Goal: Task Accomplishment & Management: Manage account settings

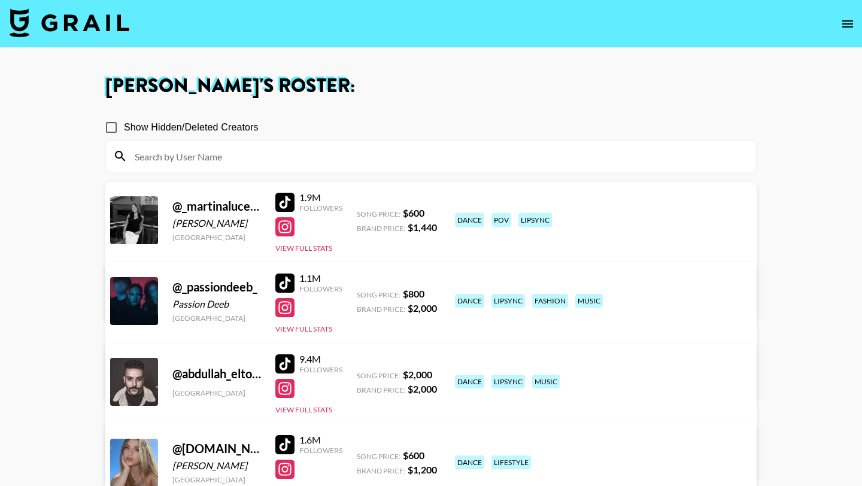
click at [60, 14] on img at bounding box center [70, 22] width 120 height 29
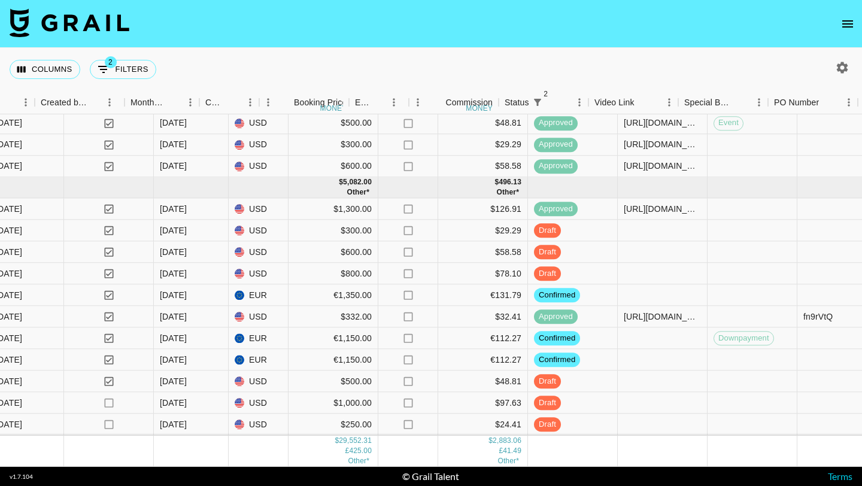
scroll to position [941, 673]
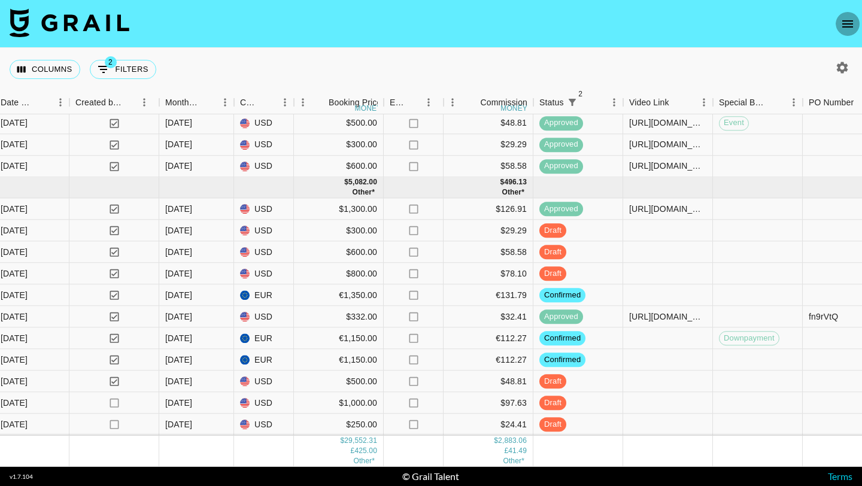
click at [847, 26] on icon "open drawer" at bounding box center [847, 24] width 14 height 14
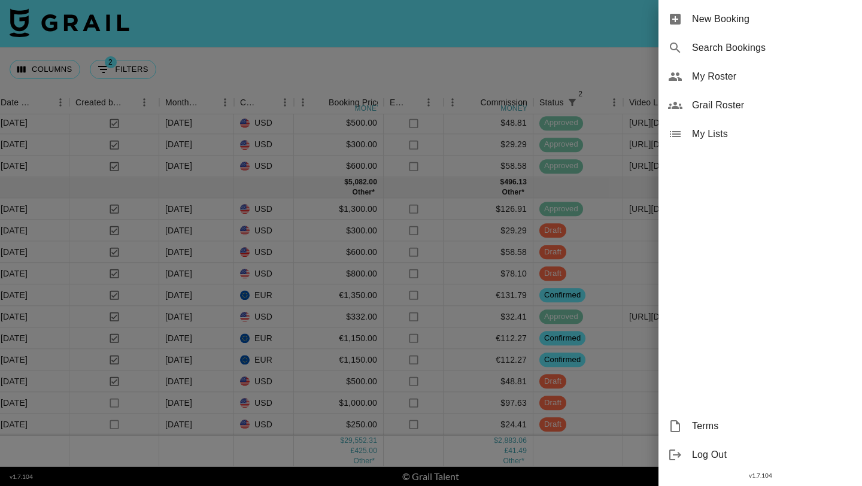
click at [733, 76] on span "My Roster" at bounding box center [772, 76] width 160 height 14
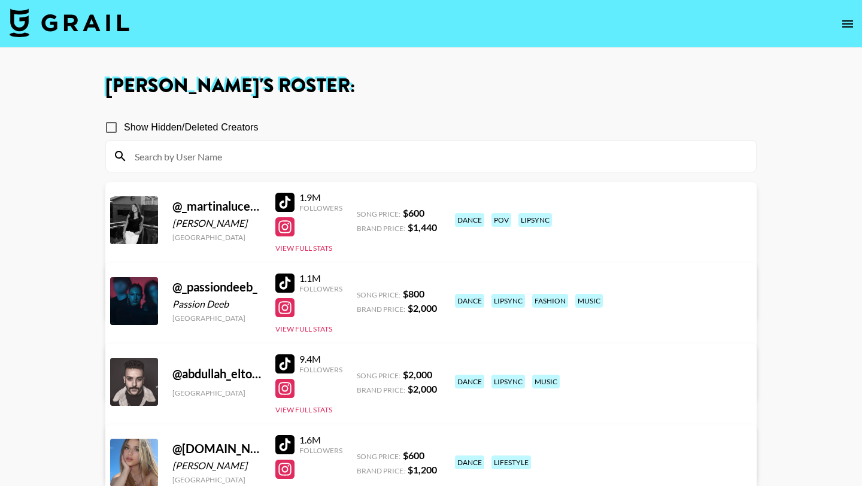
click at [291, 147] on input at bounding box center [437, 156] width 621 height 19
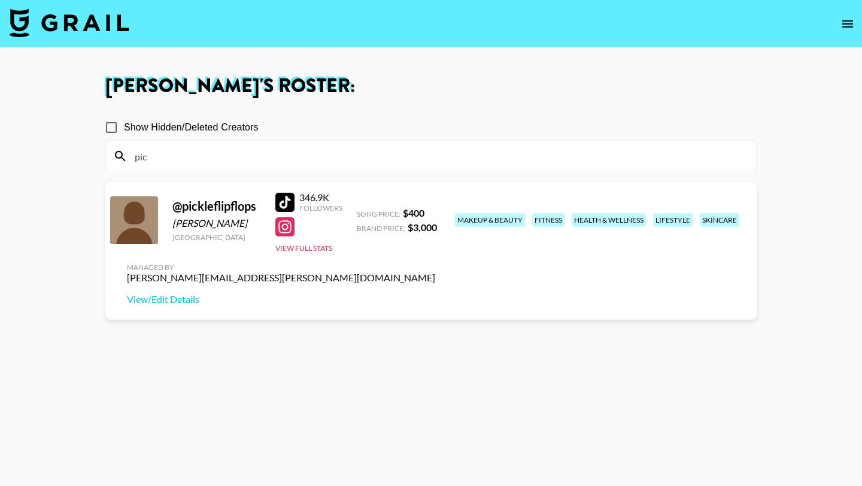
type input "pic"
click at [287, 201] on div at bounding box center [284, 202] width 19 height 19
click at [158, 154] on input "pic" at bounding box center [437, 156] width 621 height 19
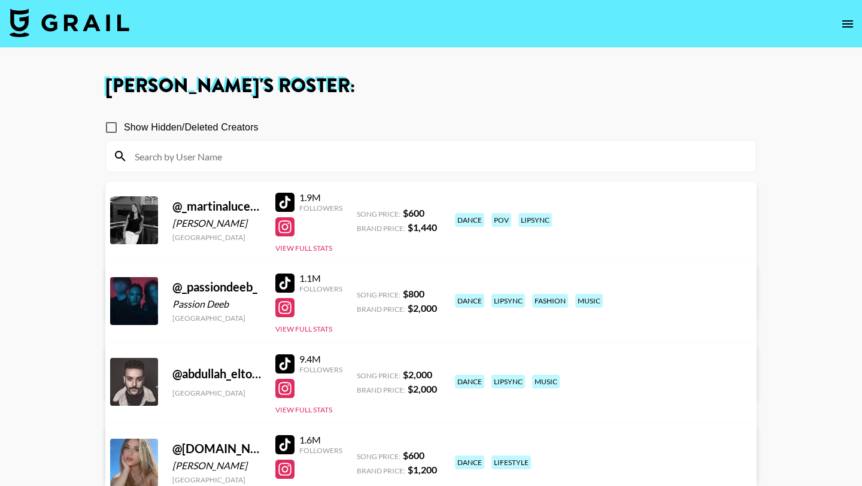
click at [76, 31] on img at bounding box center [70, 22] width 120 height 29
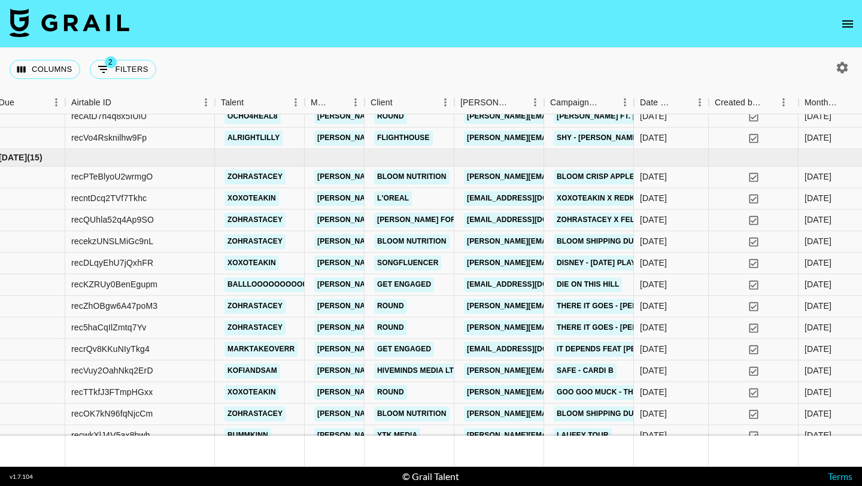
scroll to position [624, 34]
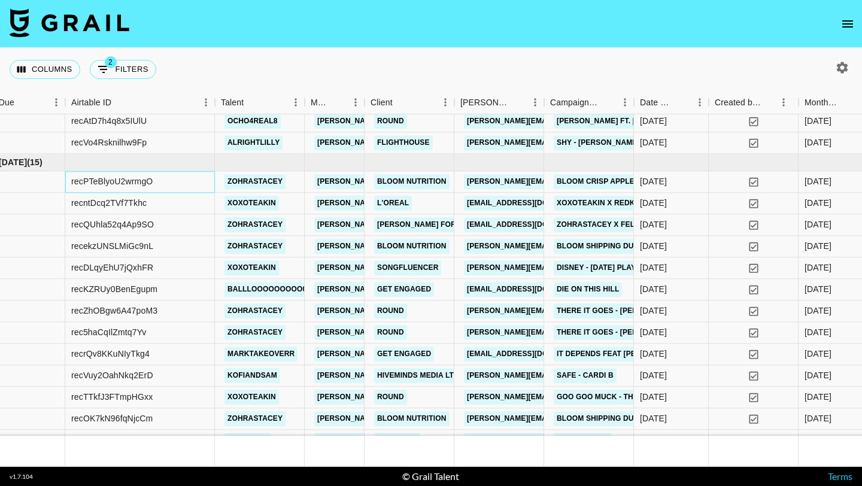
click at [174, 188] on div "recPTeBlyoU2wrmgO" at bounding box center [140, 182] width 150 height 22
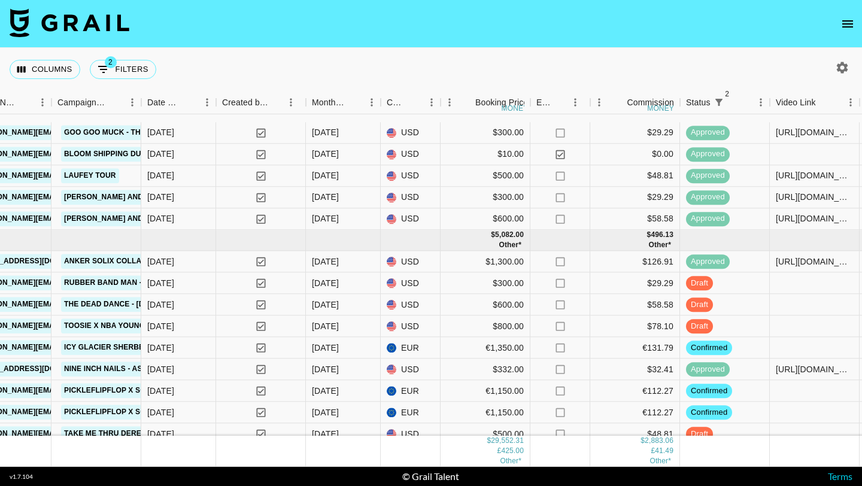
scroll to position [941, 526]
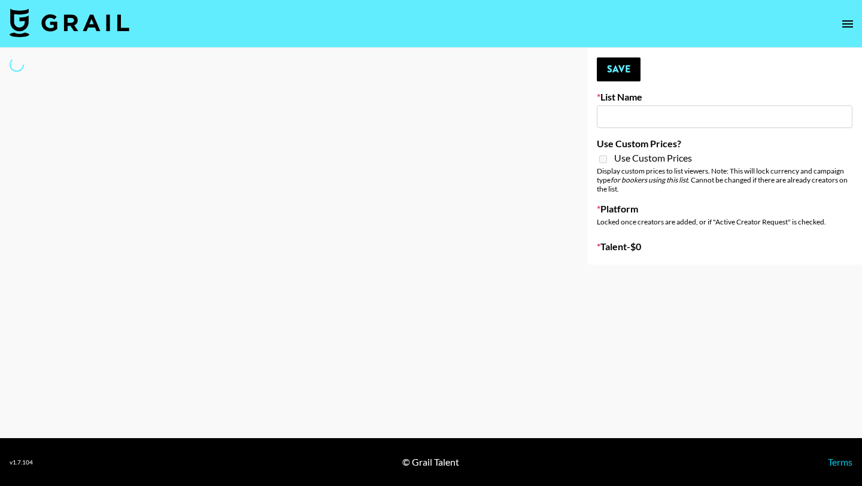
type input "GoVanni Campaign"
select select "Song"
